Goal: Check status: Check status

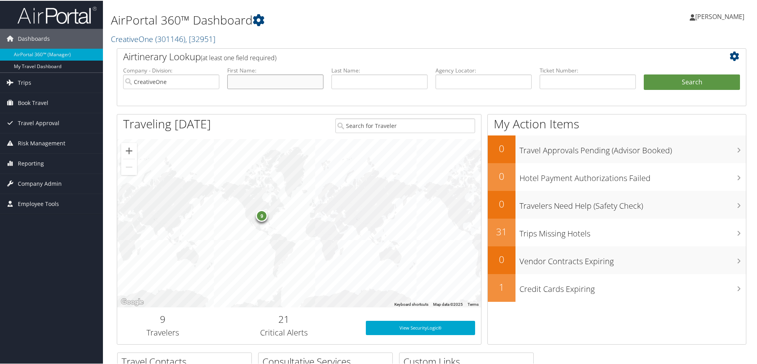
click at [258, 84] on input "text" at bounding box center [275, 81] width 96 height 15
type input "m"
type input "marache"
click at [644, 74] on button "Search" at bounding box center [692, 82] width 96 height 16
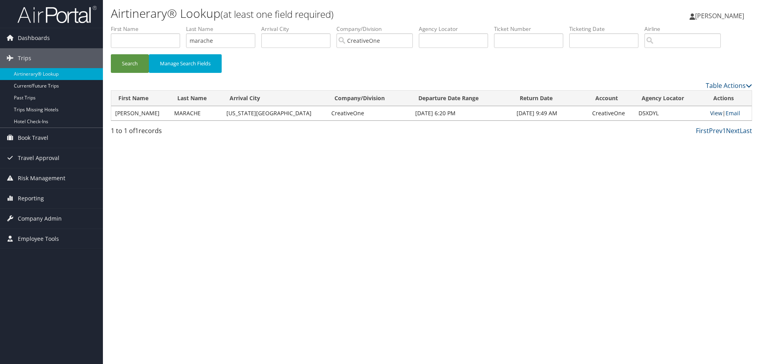
click at [715, 112] on link "View" at bounding box center [716, 113] width 12 height 8
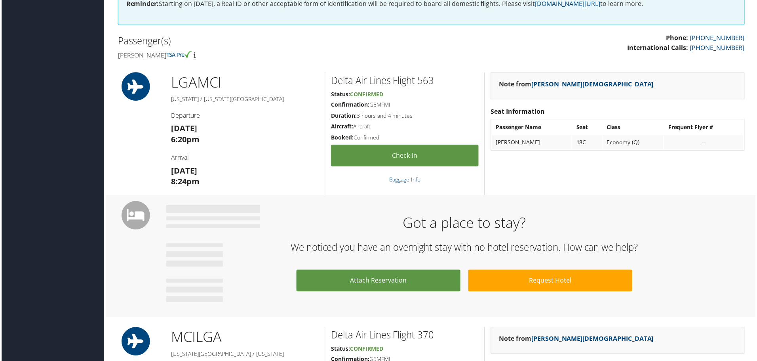
scroll to position [405, 0]
